Goal: Contribute content: Add original content to the website for others to see

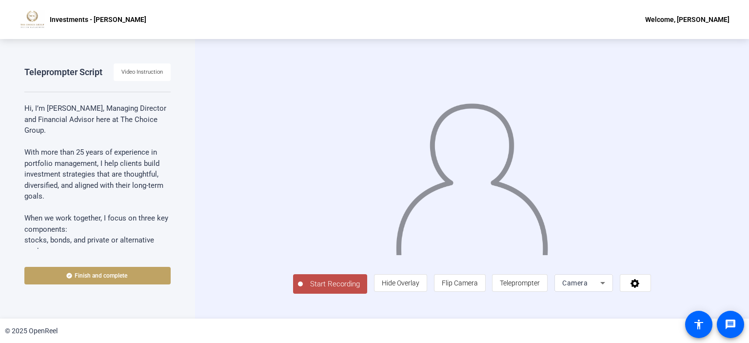
click at [0, 247] on div "Teleprompter Script Video Instruction Hi, I’m Ira Katz, Managing Director and F…" at bounding box center [97, 178] width 195 height 279
click at [303, 290] on span "Start Recording" at bounding box center [335, 283] width 64 height 11
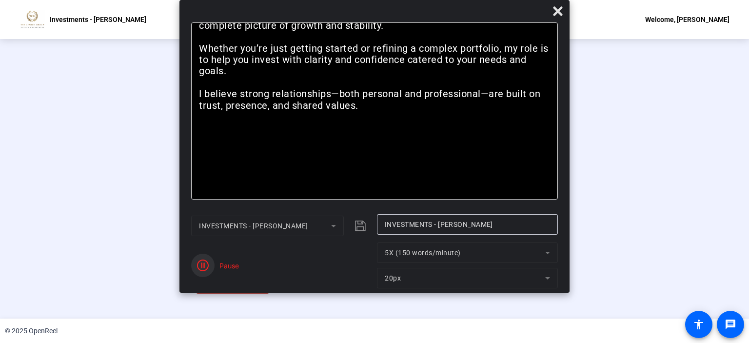
click at [211, 264] on span "button" at bounding box center [202, 265] width 23 height 23
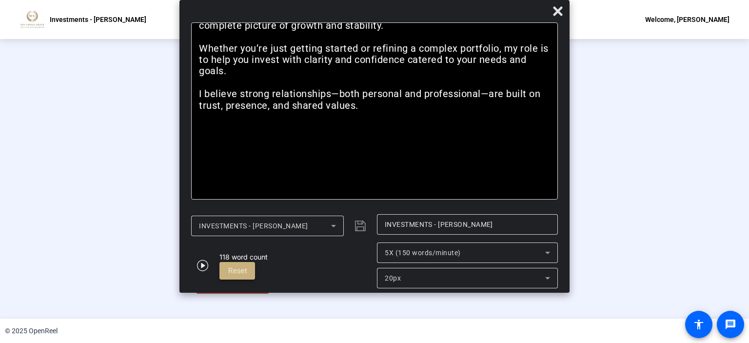
click at [234, 267] on span "Reset" at bounding box center [237, 270] width 19 height 9
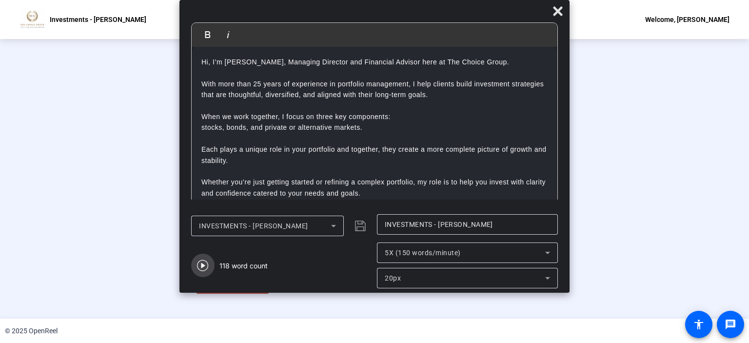
click at [201, 264] on icon "button" at bounding box center [203, 265] width 12 height 12
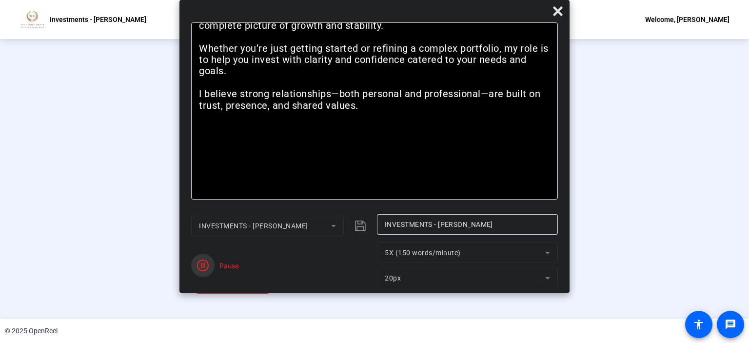
click at [201, 264] on icon "button" at bounding box center [203, 265] width 12 height 12
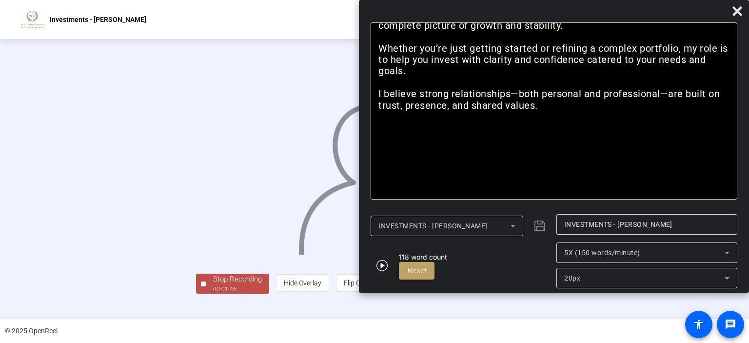
drag, startPoint x: 201, startPoint y: 264, endPoint x: 442, endPoint y: -49, distance: 395.4
click at [442, 0] on html "Accessibility Screen-Reader Guide, Feedback, and Issue Reporting | New window I…" at bounding box center [374, 171] width 749 height 343
click at [735, 10] on icon at bounding box center [736, 10] width 9 height 9
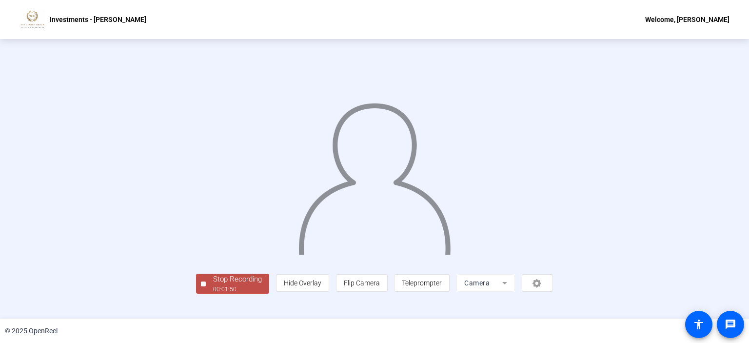
scroll to position [36, 0]
click at [213, 285] on div "Stop Recording" at bounding box center [237, 279] width 49 height 11
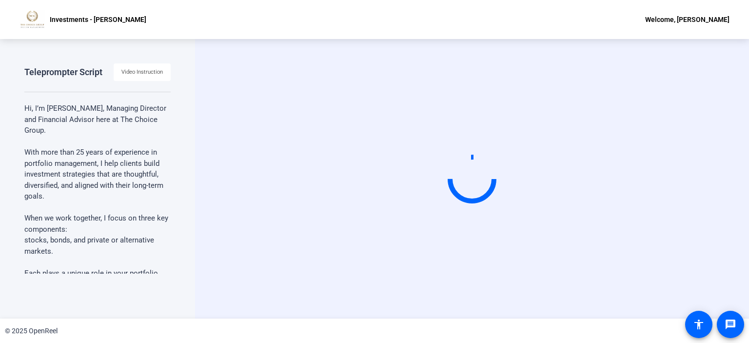
scroll to position [0, 0]
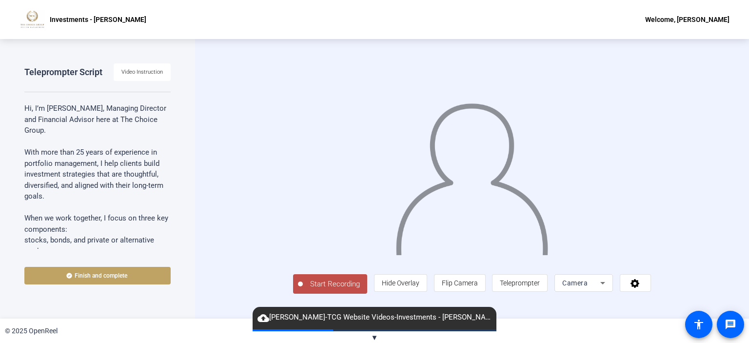
click at [390, 318] on span "cloud_upload ira katz-TCG Website Videos-Investments - Ira-1757431878084-webcam" at bounding box center [375, 318] width 244 height 12
click at [178, 262] on div "Teleprompter Script Video Instruction Hi, I’m Ira Katz, Managing Director and F…" at bounding box center [97, 178] width 195 height 279
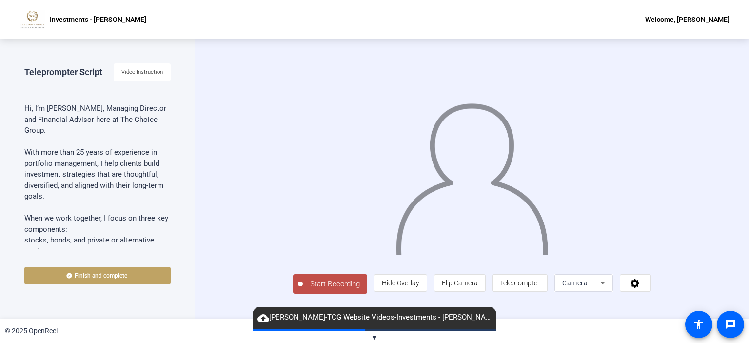
click at [256, 313] on span "cloud_upload ira katz-TCG Website Videos-Investments - Ira-1757431878084-webcam" at bounding box center [375, 318] width 244 height 12
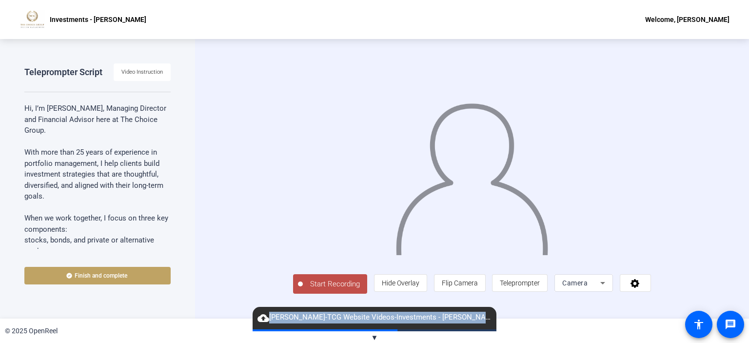
click at [256, 313] on span "cloud_upload ira katz-TCG Website Videos-Investments - Ira-1757431878084-webcam" at bounding box center [375, 318] width 244 height 12
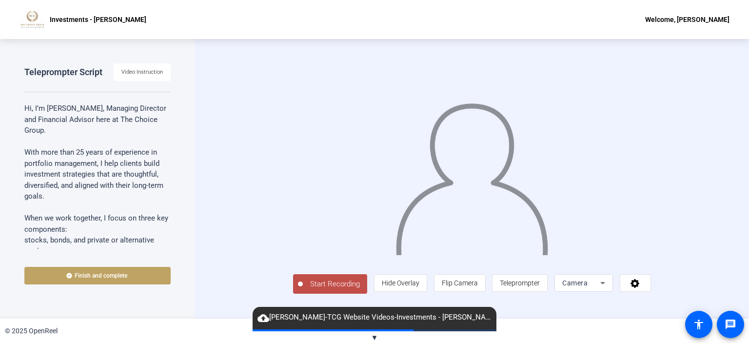
click at [256, 313] on span "cloud_upload ira katz-TCG Website Videos-Investments - Ira-1757431878084-webcam" at bounding box center [375, 318] width 244 height 12
click at [372, 335] on span "▼" at bounding box center [374, 337] width 7 height 9
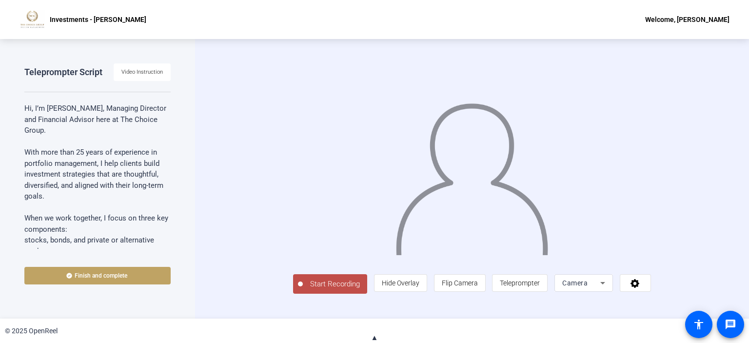
click at [303, 290] on span "Start Recording" at bounding box center [335, 283] width 64 height 11
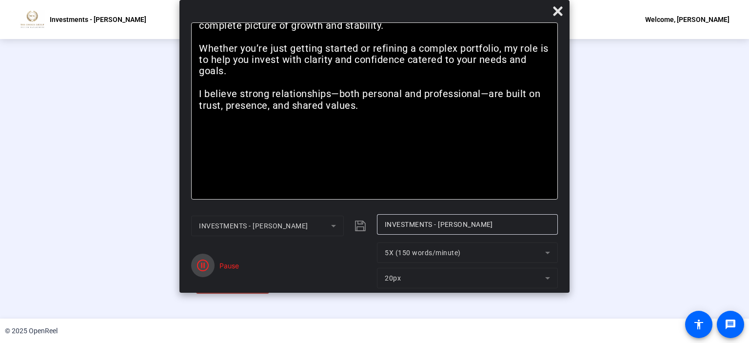
click at [204, 265] on icon "button" at bounding box center [203, 265] width 12 height 12
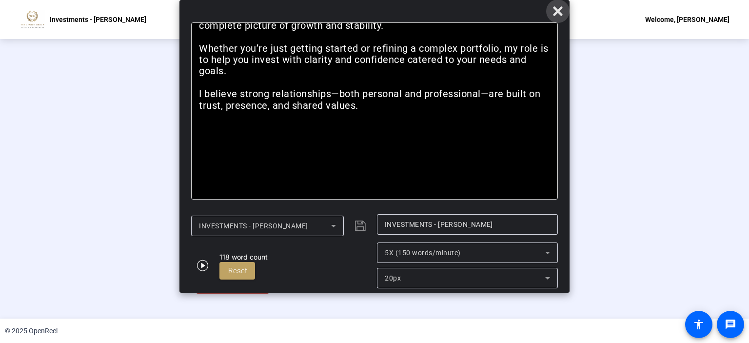
click at [558, 10] on icon at bounding box center [557, 10] width 9 height 9
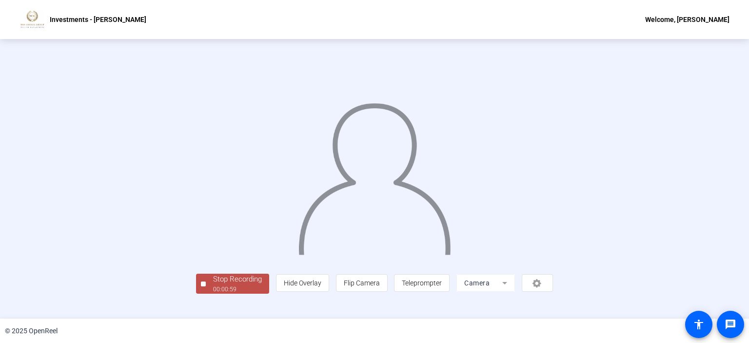
scroll to position [36, 0]
click at [213, 285] on div "Stop Recording" at bounding box center [237, 279] width 49 height 11
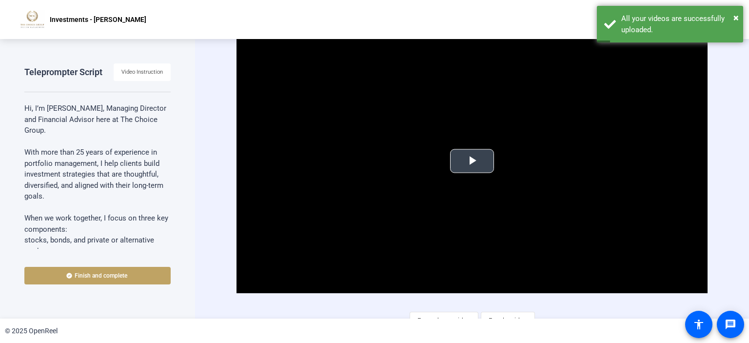
click at [472, 161] on span "Video Player" at bounding box center [472, 161] width 0 height 0
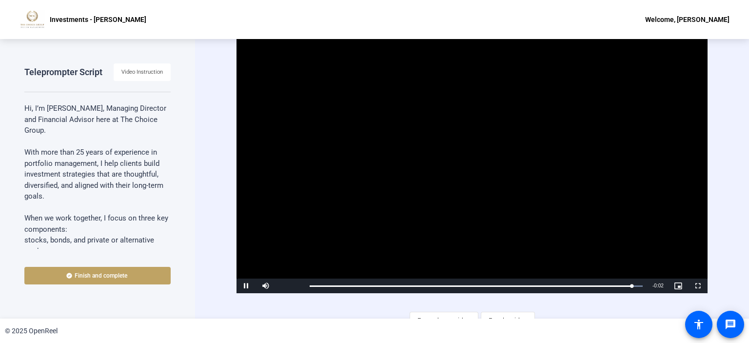
scroll to position [12, 0]
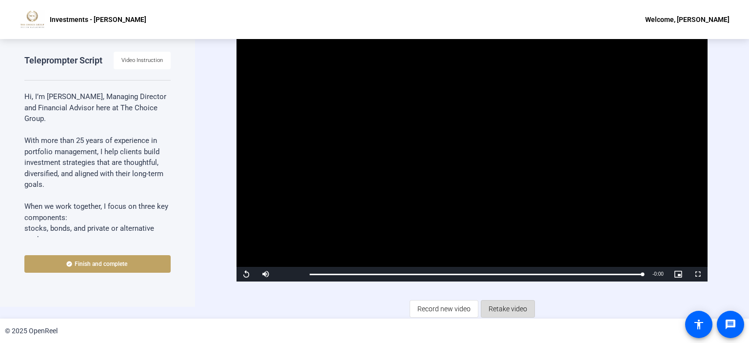
click at [508, 302] on span "Retake video" at bounding box center [508, 308] width 39 height 19
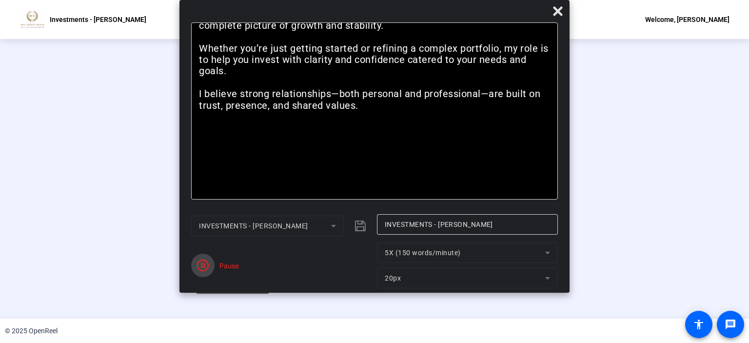
click at [209, 261] on span "button" at bounding box center [202, 265] width 23 height 23
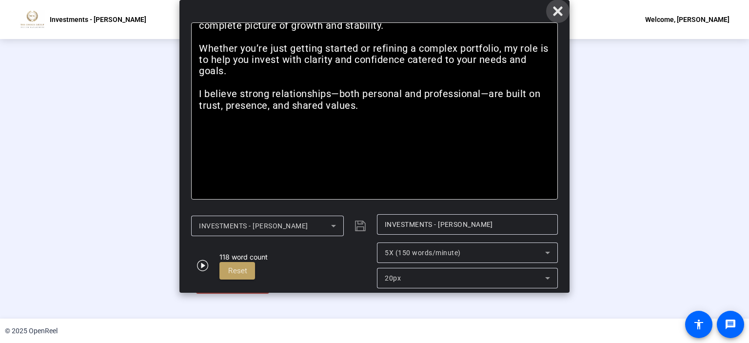
click at [555, 8] on icon at bounding box center [557, 10] width 9 height 9
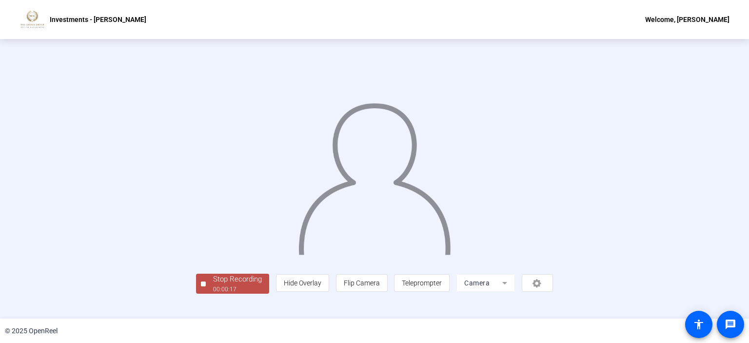
scroll to position [36, 0]
click at [213, 285] on div "Stop Recording" at bounding box center [237, 279] width 49 height 11
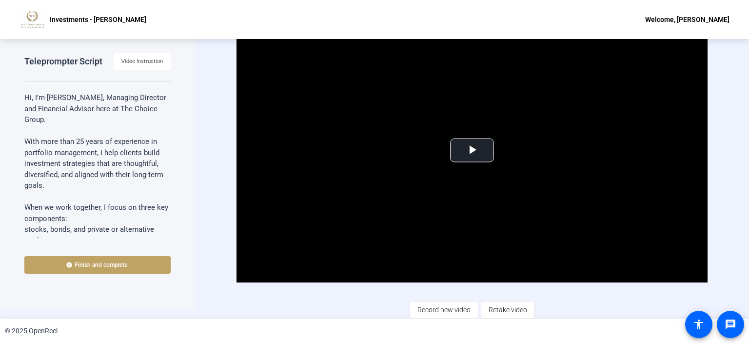
scroll to position [12, 0]
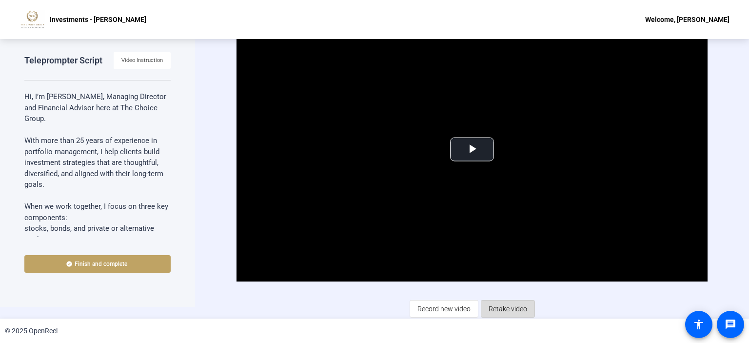
click at [508, 304] on span "Retake video" at bounding box center [508, 308] width 39 height 19
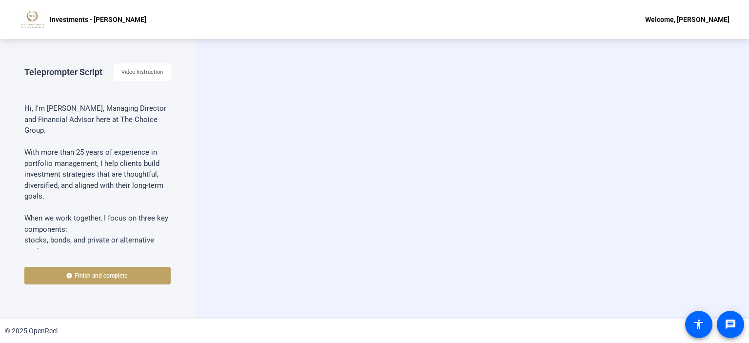
scroll to position [0, 0]
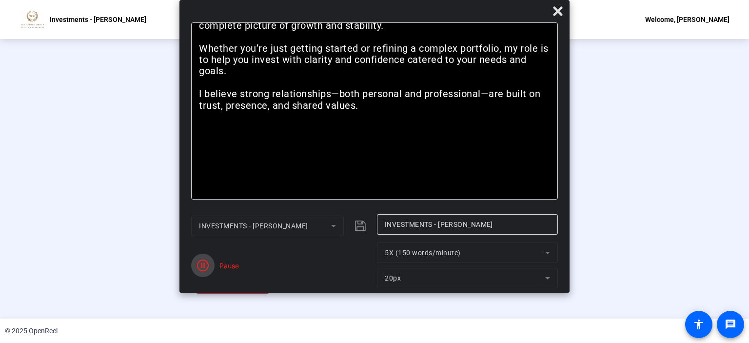
click at [201, 267] on icon "button" at bounding box center [203, 265] width 12 height 12
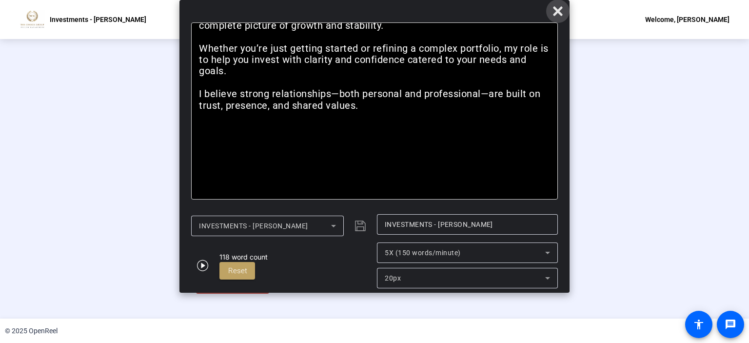
click at [556, 9] on icon at bounding box center [557, 10] width 9 height 9
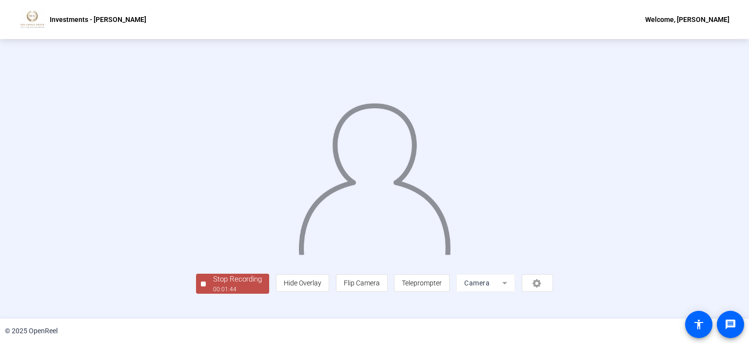
scroll to position [36, 0]
click at [213, 285] on div "Stop Recording" at bounding box center [237, 279] width 49 height 11
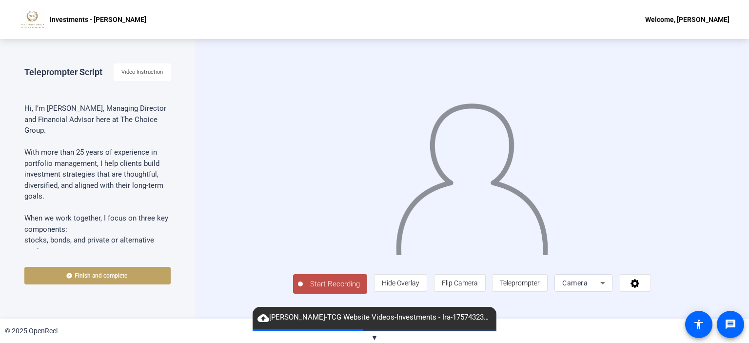
click at [293, 294] on button "Start Recording" at bounding box center [330, 284] width 74 height 20
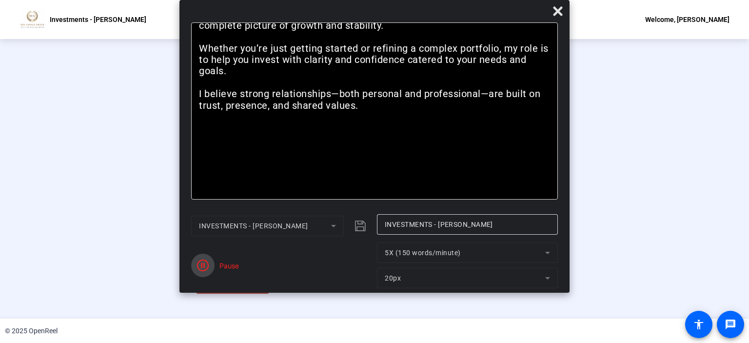
click at [201, 267] on icon "button" at bounding box center [203, 265] width 12 height 12
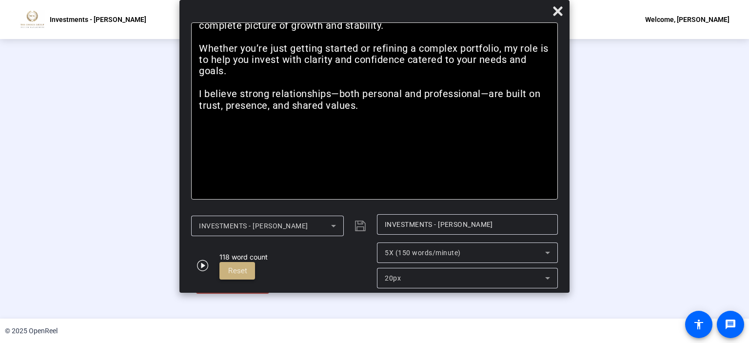
click at [240, 275] on span "Reset" at bounding box center [237, 270] width 19 height 9
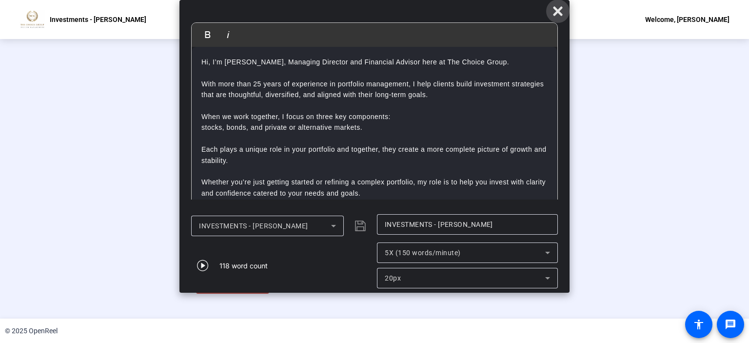
click at [563, 13] on icon at bounding box center [558, 11] width 12 height 12
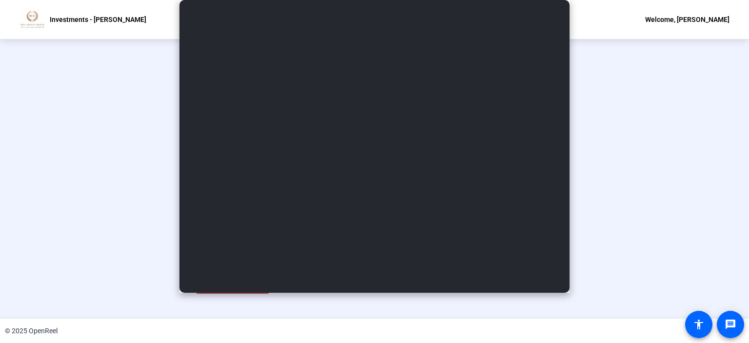
scroll to position [36, 0]
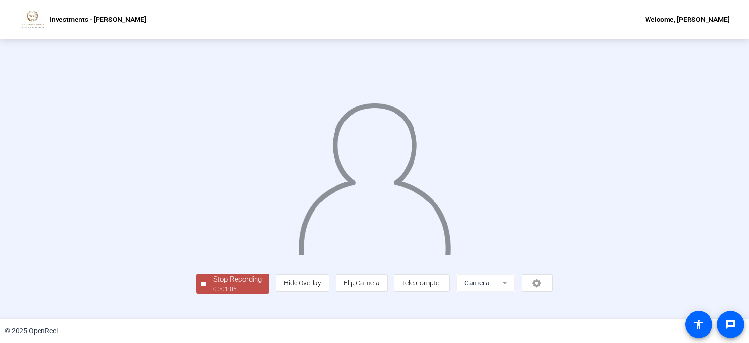
click at [213, 294] on div "00:01:05" at bounding box center [237, 289] width 49 height 9
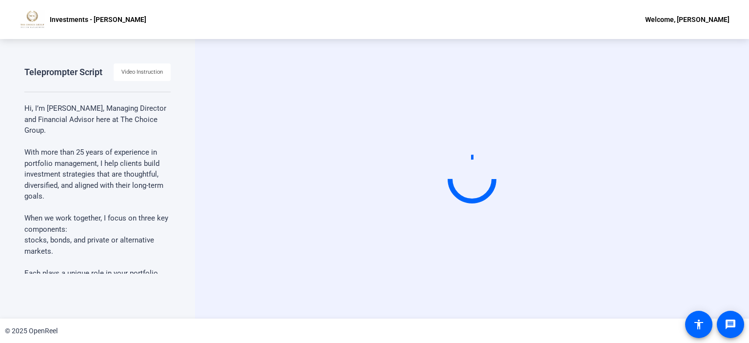
scroll to position [0, 0]
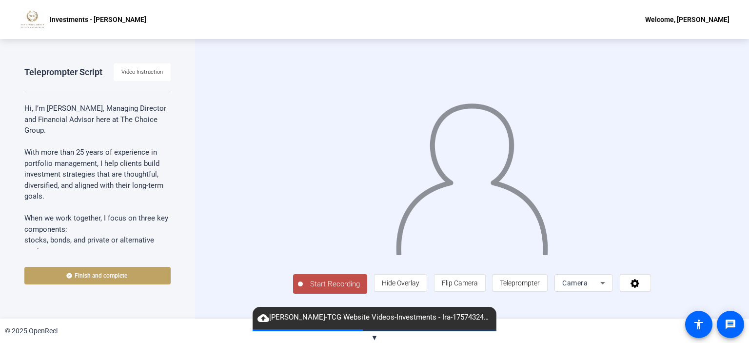
click at [303, 290] on span "Start Recording" at bounding box center [335, 283] width 64 height 11
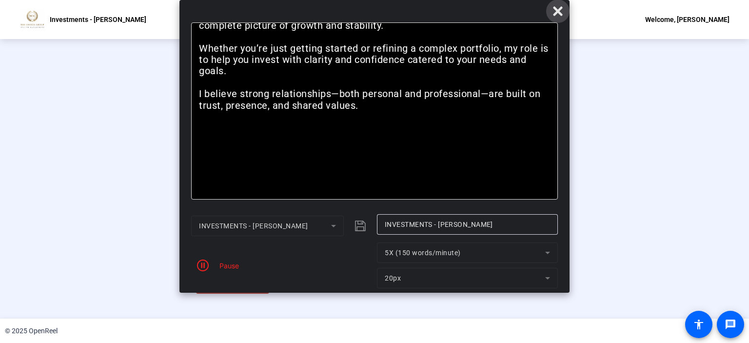
click at [551, 8] on span at bounding box center [557, 11] width 23 height 23
click at [556, 7] on icon at bounding box center [558, 11] width 12 height 12
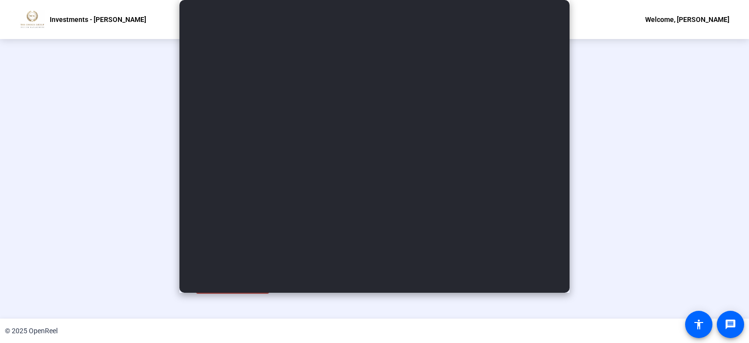
scroll to position [36, 0]
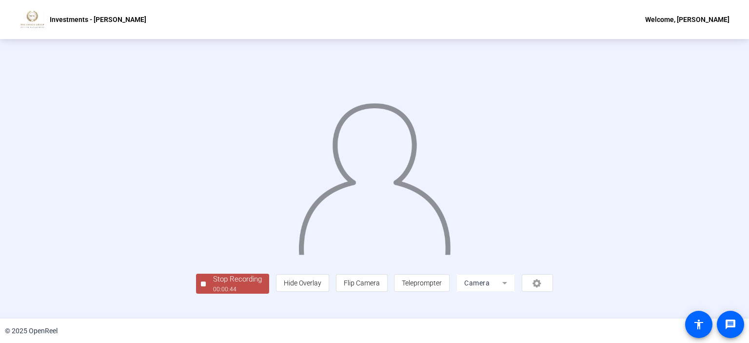
click at [213, 285] on div "Stop Recording" at bounding box center [237, 279] width 49 height 11
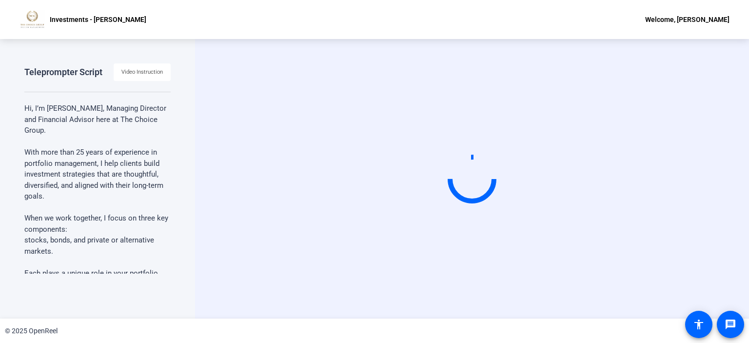
scroll to position [0, 0]
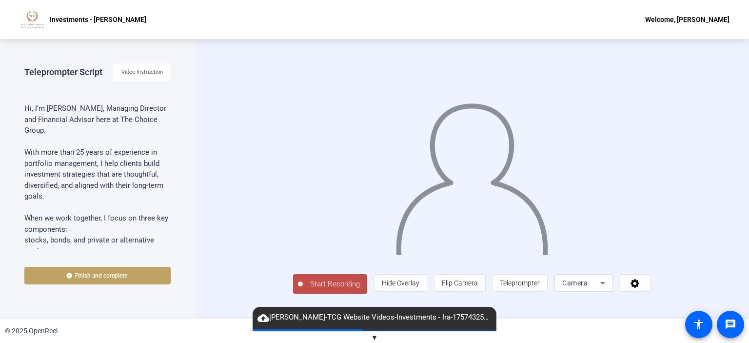
click at [303, 290] on span "Start Recording" at bounding box center [335, 283] width 64 height 11
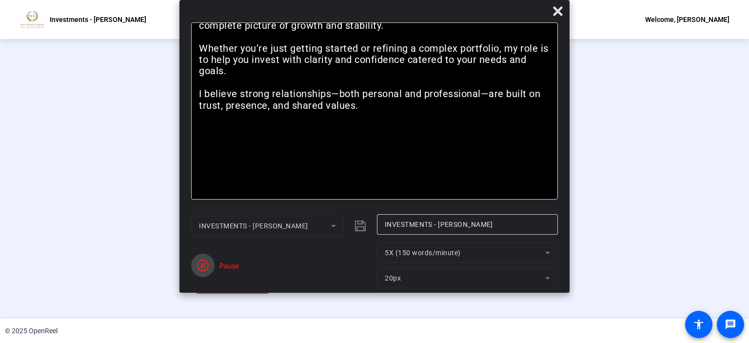
click at [210, 268] on span "button" at bounding box center [202, 265] width 23 height 23
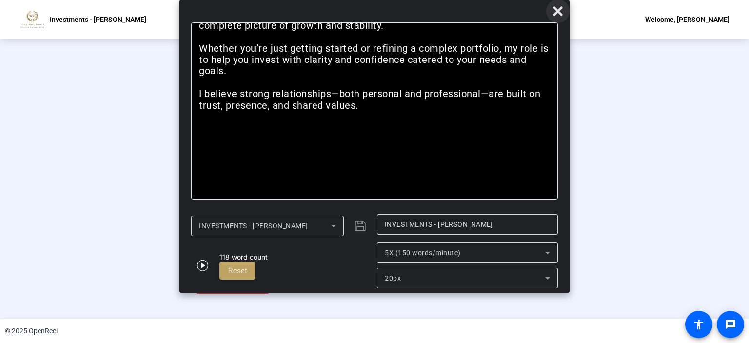
click at [555, 12] on icon at bounding box center [558, 11] width 12 height 12
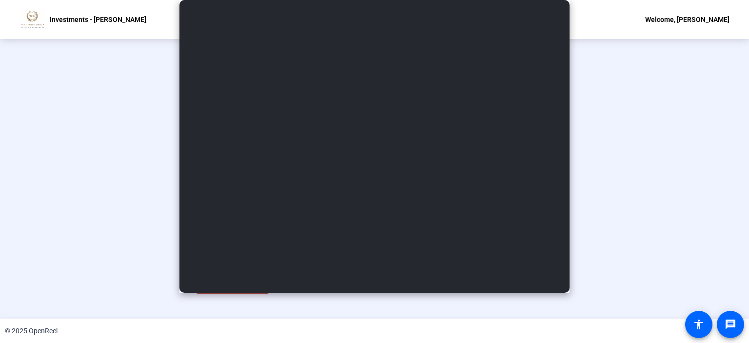
scroll to position [36, 0]
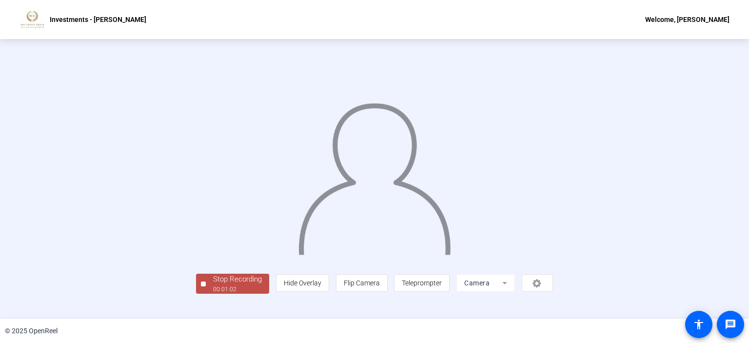
click at [213, 294] on div "00:01:02" at bounding box center [237, 289] width 49 height 9
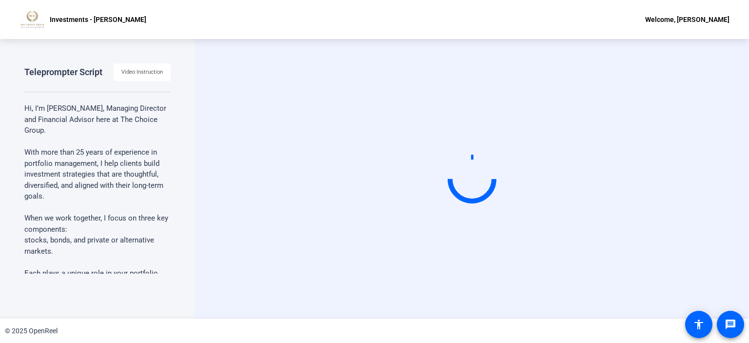
scroll to position [0, 0]
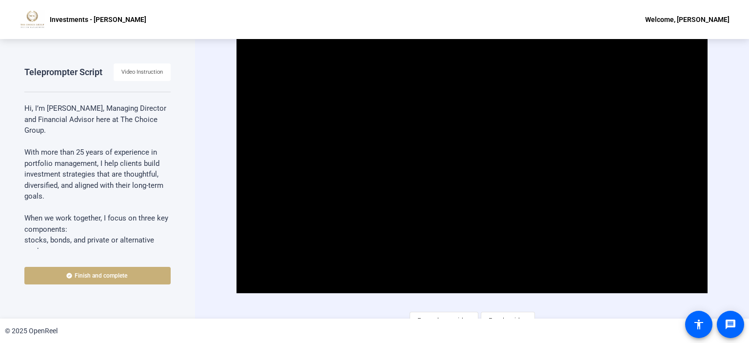
click at [66, 277] on icon at bounding box center [69, 276] width 6 height 6
